Goal: Task Accomplishment & Management: Manage account settings

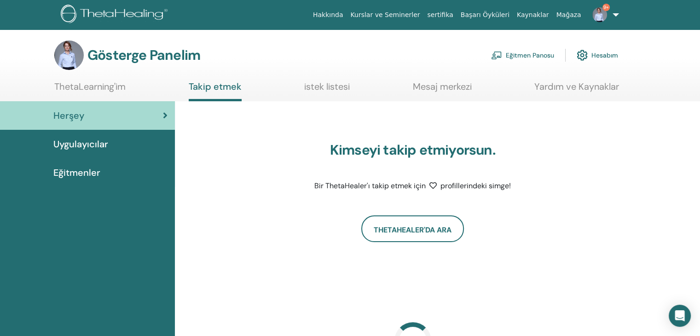
click at [533, 53] on font "Eğitmen Panosu" at bounding box center [530, 56] width 48 height 8
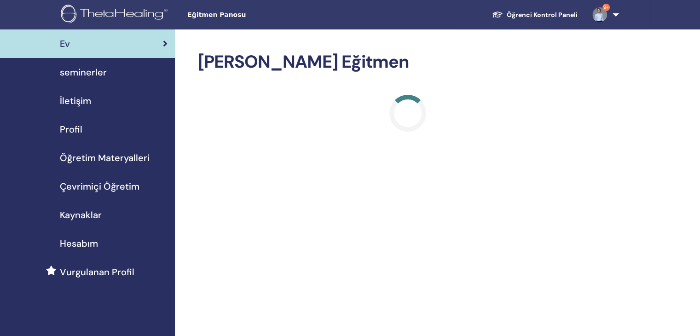
click at [78, 75] on span "seminerler" at bounding box center [83, 72] width 47 height 14
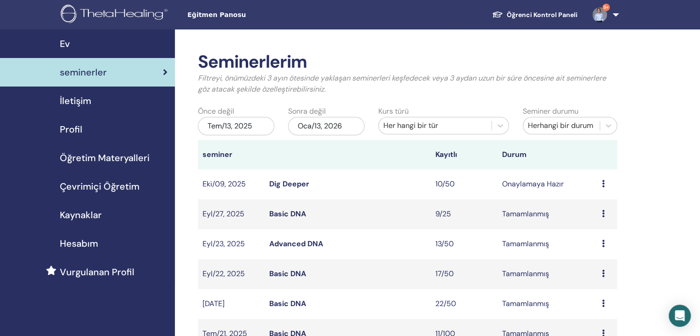
click at [605, 184] on div "Ön izleme Düzenlemek katılımcılar İptal" at bounding box center [607, 184] width 11 height 11
click at [297, 186] on link "Dig Deeper" at bounding box center [289, 184] width 40 height 10
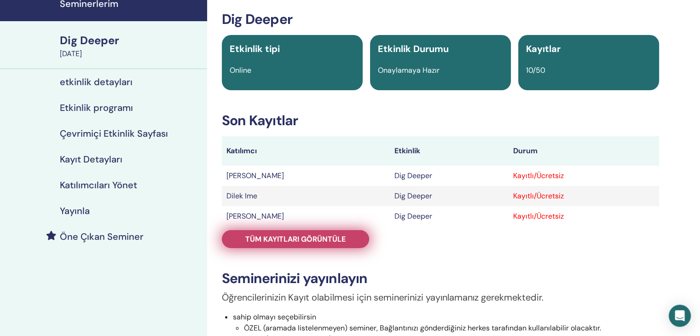
scroll to position [46, 0]
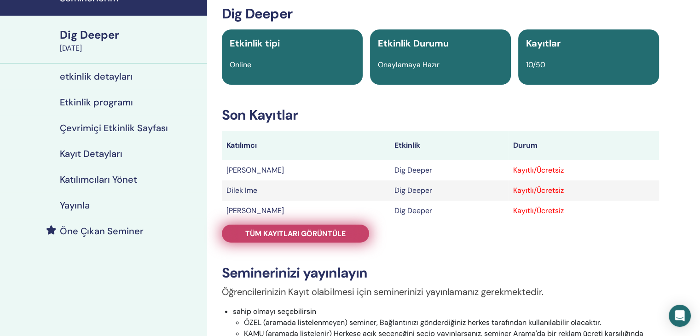
click at [289, 231] on span "Tüm kayıtları görüntüle" at bounding box center [295, 234] width 100 height 10
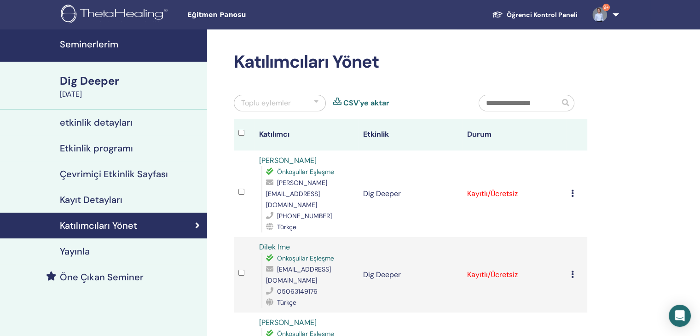
click at [316, 103] on div at bounding box center [316, 103] width 5 height 11
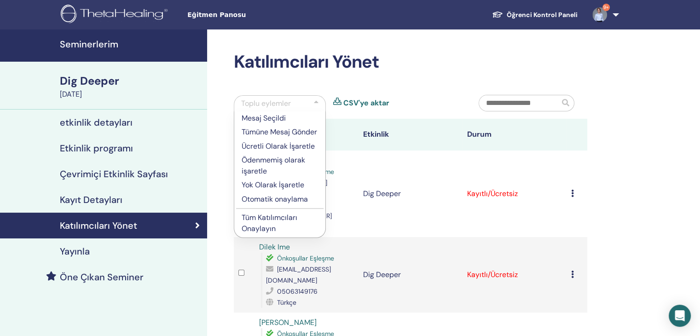
click at [266, 234] on p "Tüm Katılımcıları Onaylayın" at bounding box center [280, 223] width 76 height 22
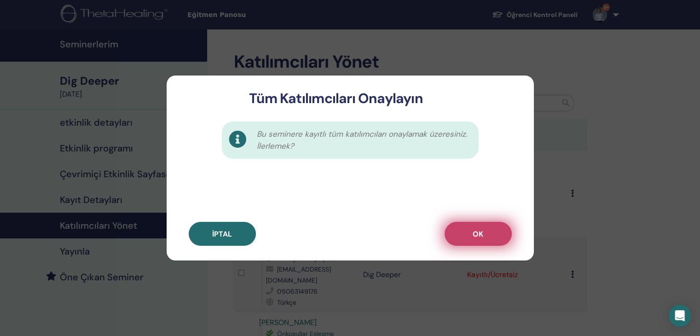
click at [488, 233] on button "OK" at bounding box center [478, 234] width 67 height 24
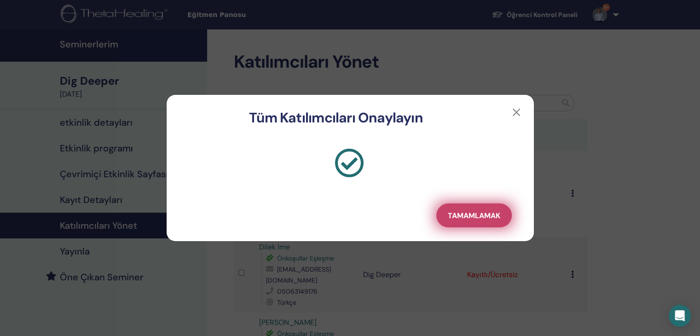
click at [497, 220] on span "Tamamlamak" at bounding box center [474, 216] width 52 height 10
